Goal: Entertainment & Leisure: Browse casually

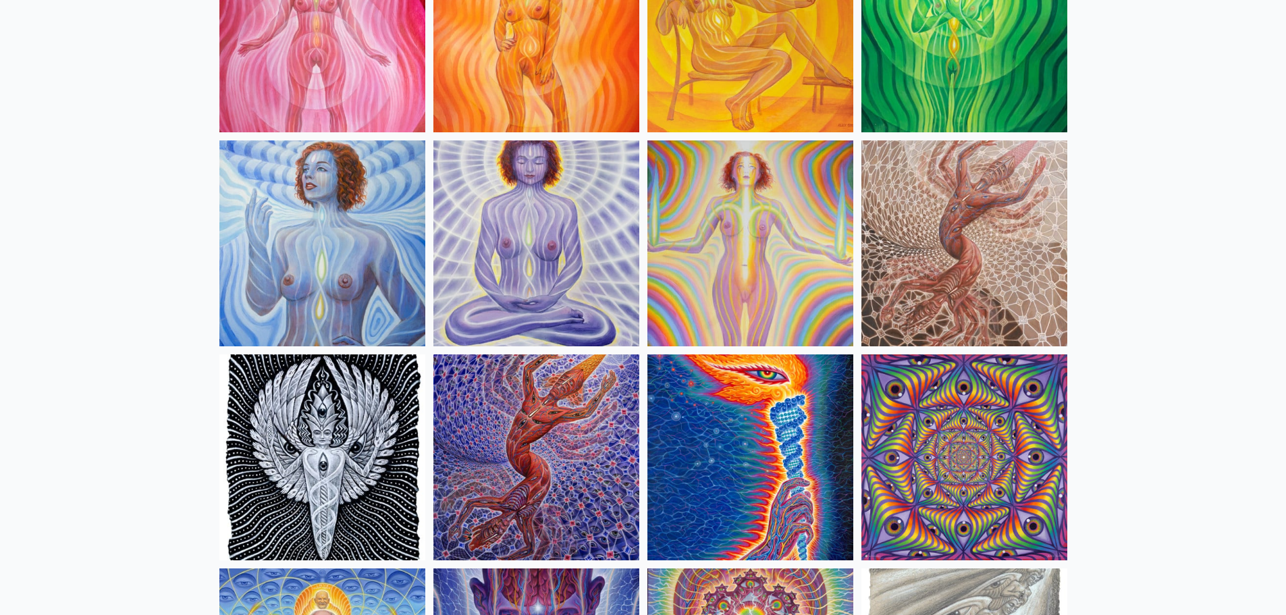
scroll to position [1148, 0]
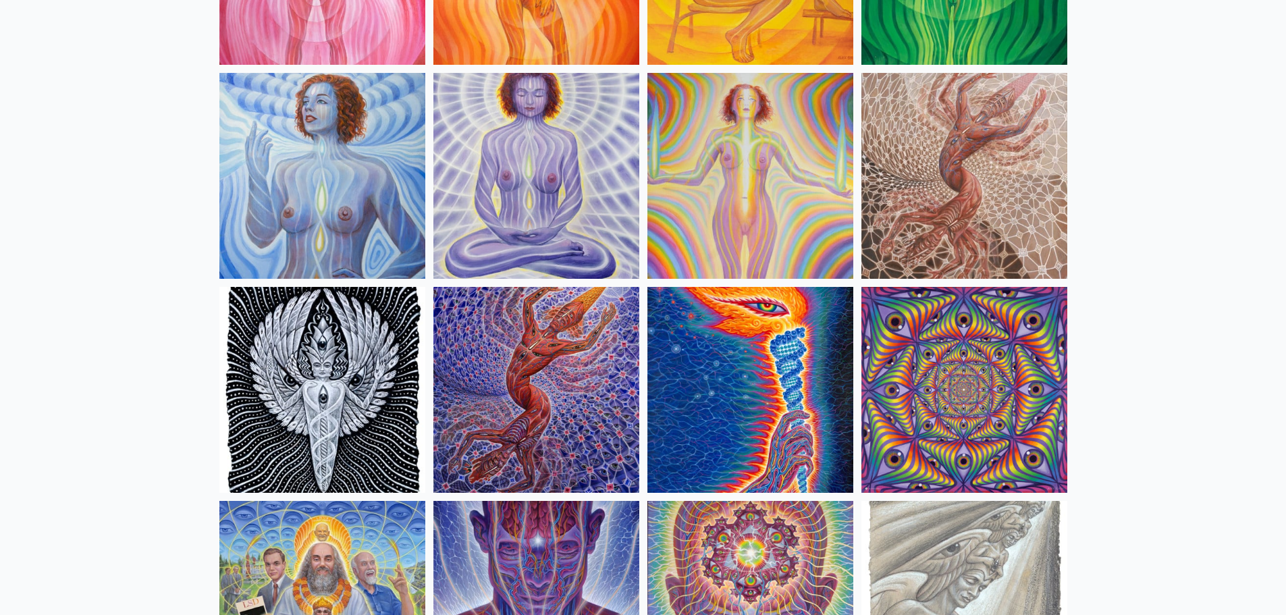
click at [550, 360] on img at bounding box center [537, 390] width 206 height 206
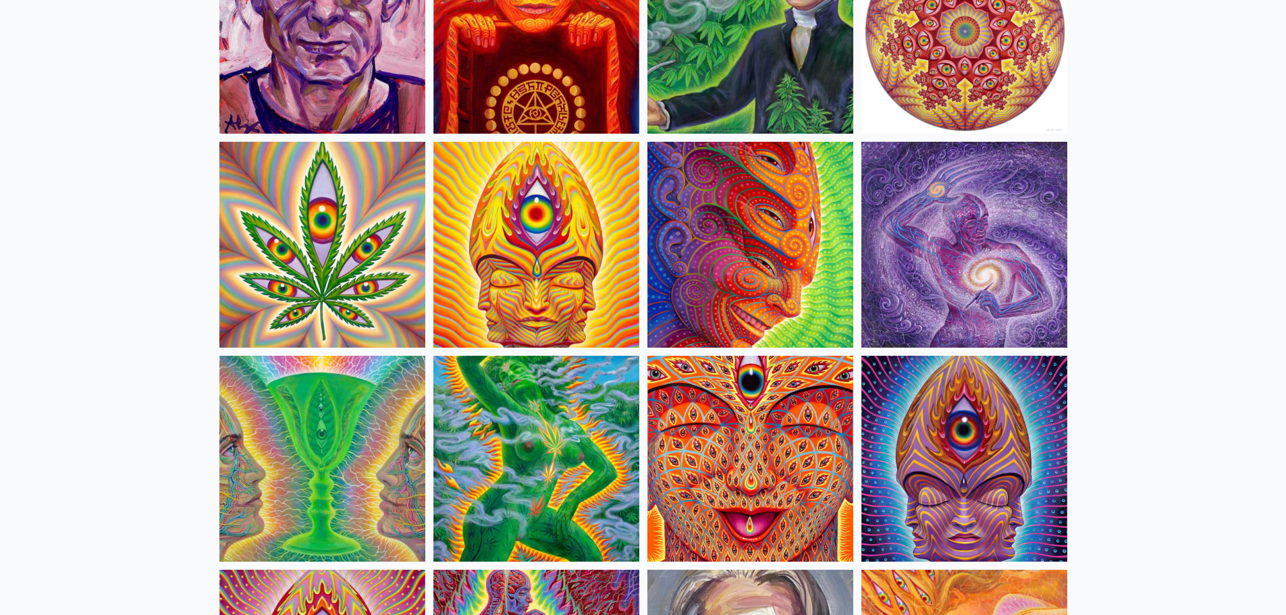
scroll to position [2701, 0]
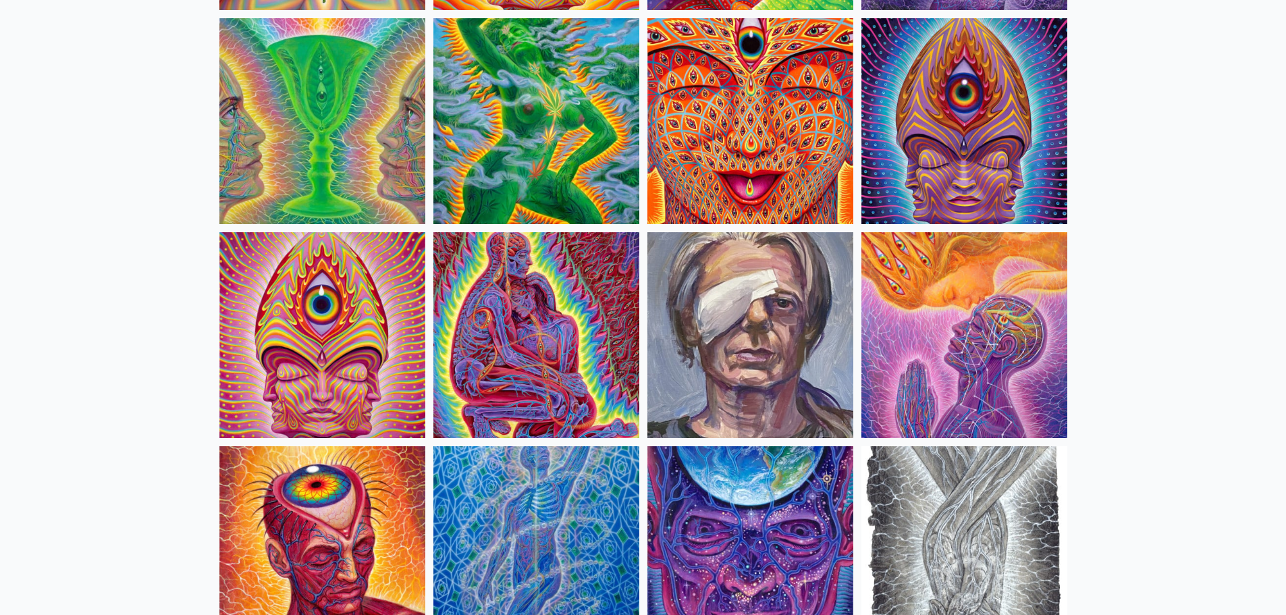
click at [768, 126] on img at bounding box center [751, 121] width 206 height 206
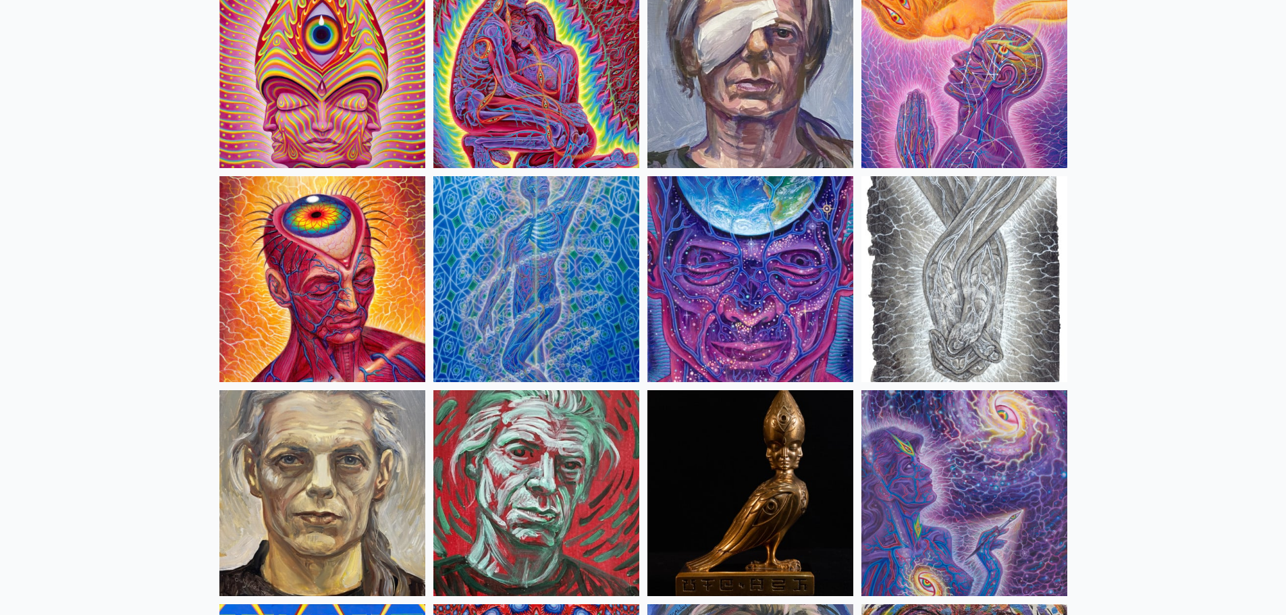
scroll to position [3039, 0]
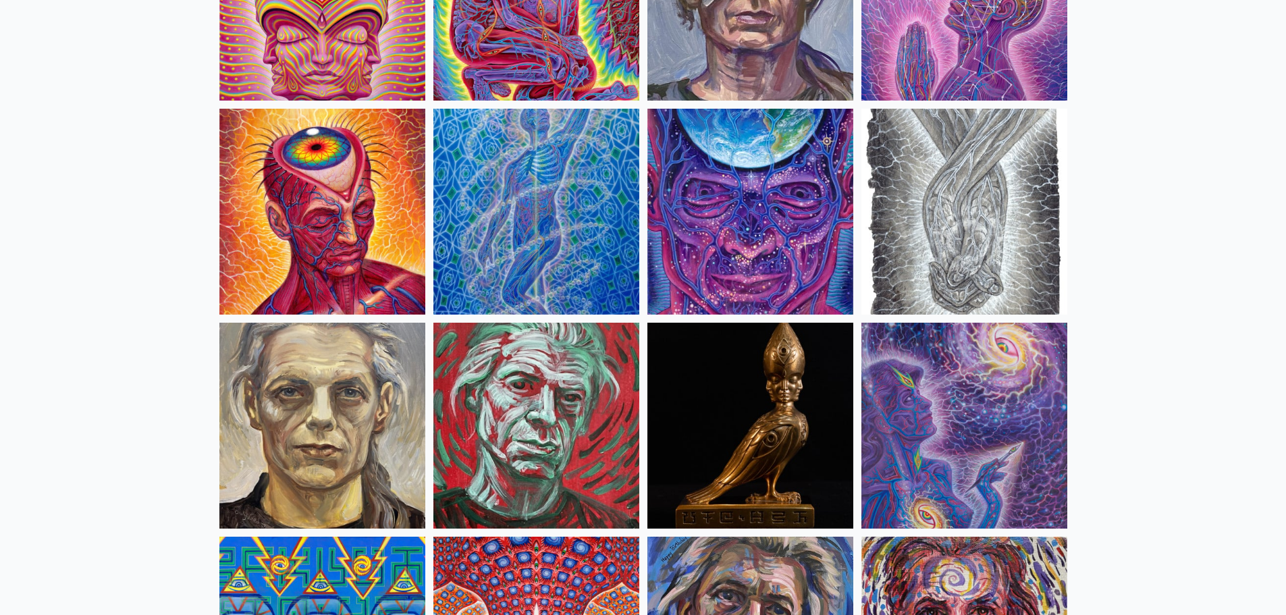
click at [540, 196] on img at bounding box center [537, 212] width 206 height 206
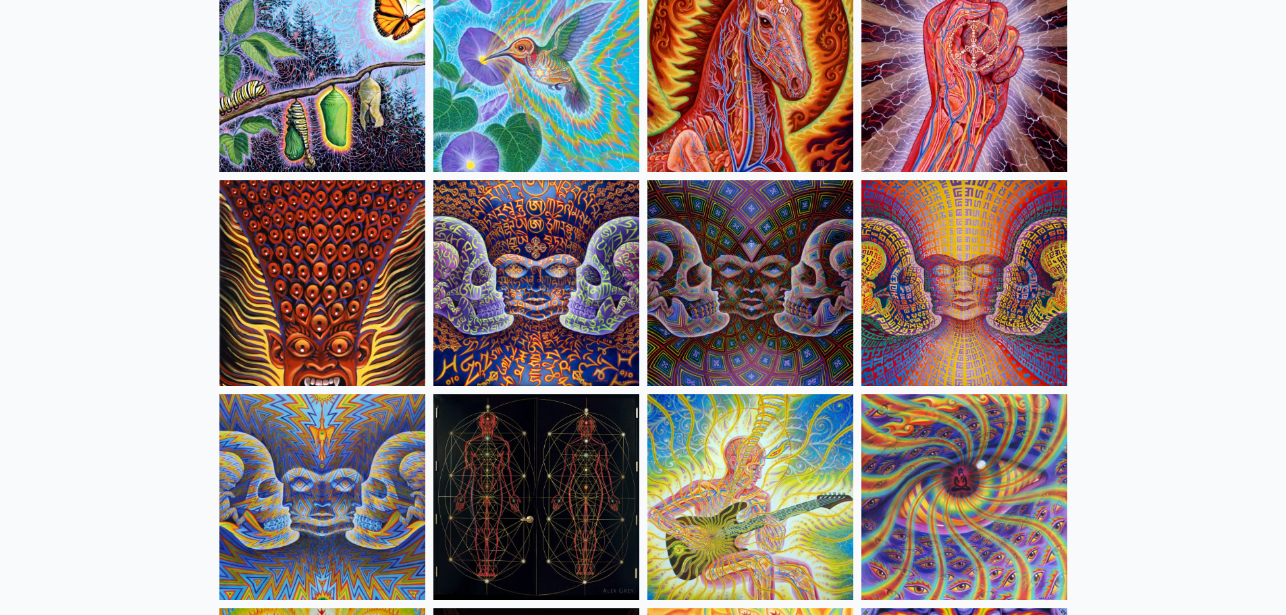
scroll to position [6955, 0]
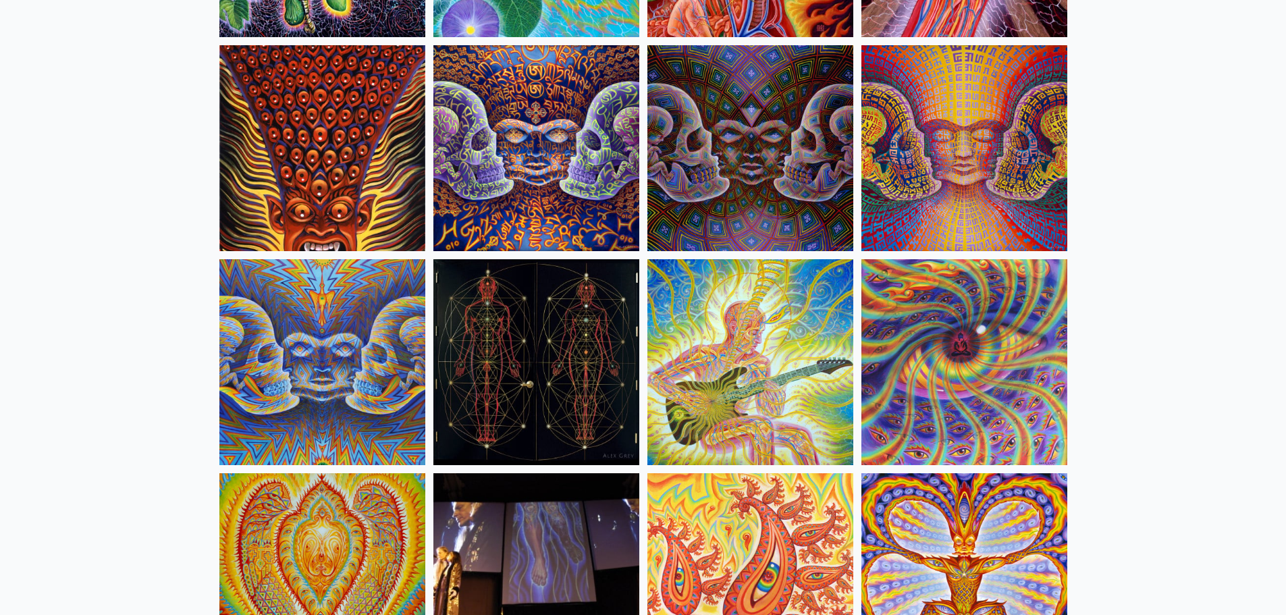
click at [304, 365] on img at bounding box center [322, 362] width 206 height 206
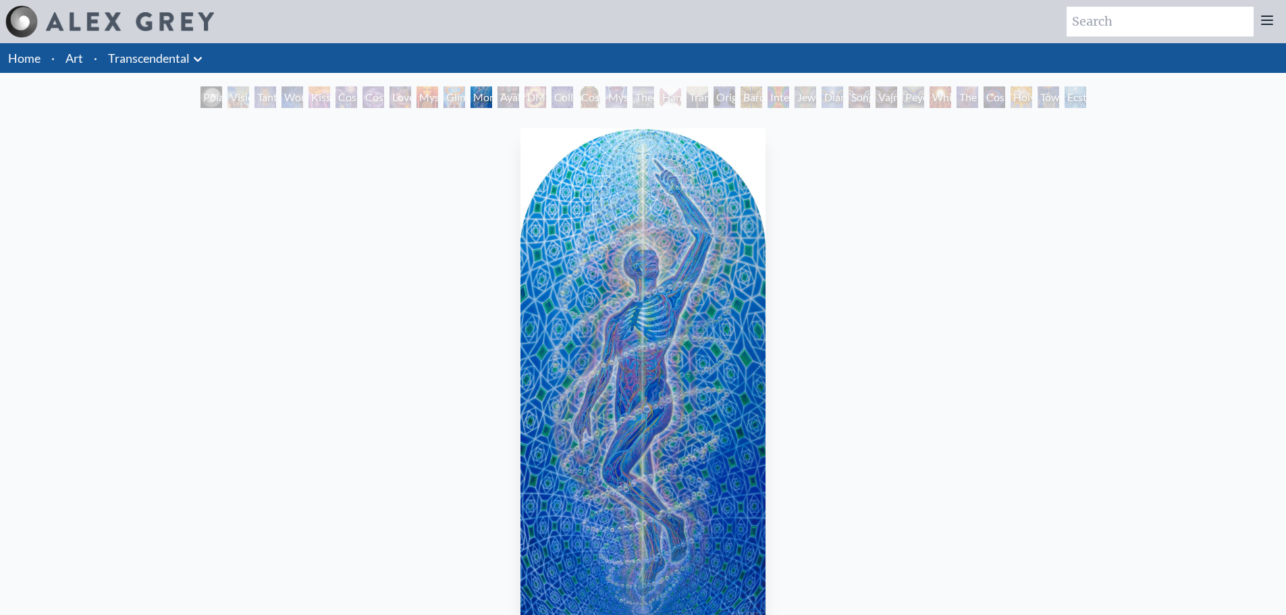
scroll to position [68, 0]
